Goal: Navigation & Orientation: Understand site structure

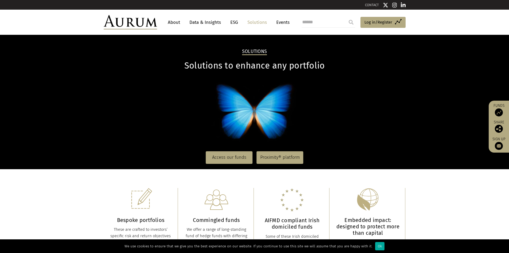
click at [199, 22] on link "Data & Insights" at bounding box center [205, 22] width 37 height 10
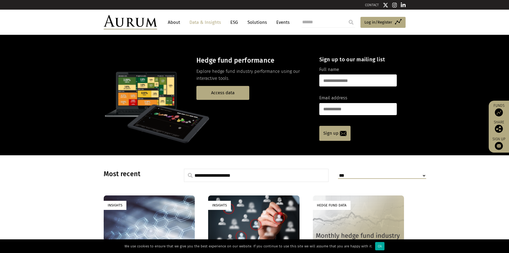
click at [172, 21] on link "About" at bounding box center [174, 22] width 18 height 10
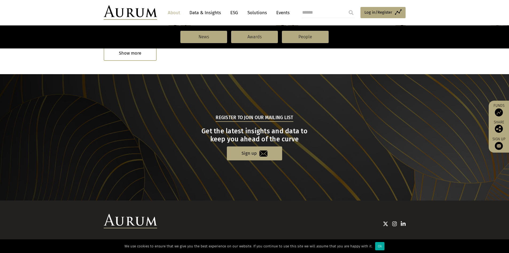
scroll to position [545, 0]
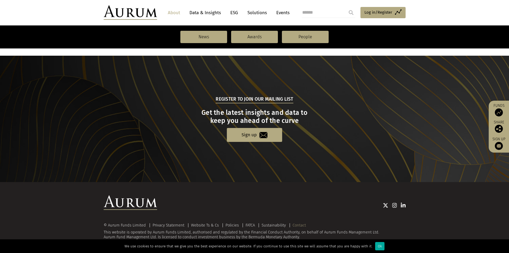
click at [298, 224] on link "Contact" at bounding box center [299, 224] width 13 height 5
